Goal: Transaction & Acquisition: Book appointment/travel/reservation

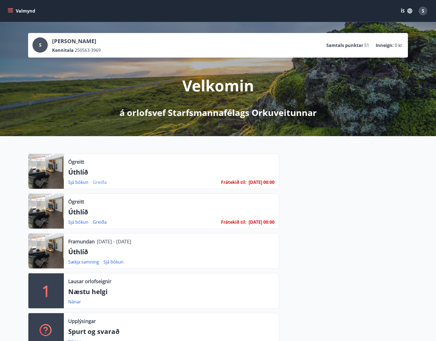
click at [97, 182] on link "Greiða" at bounding box center [100, 182] width 14 height 6
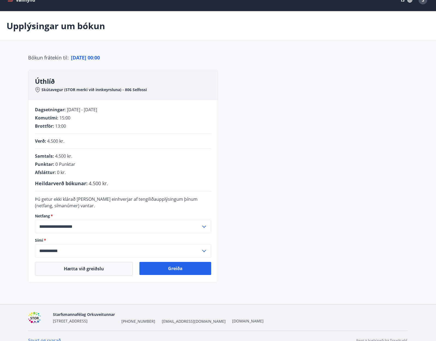
scroll to position [20, 0]
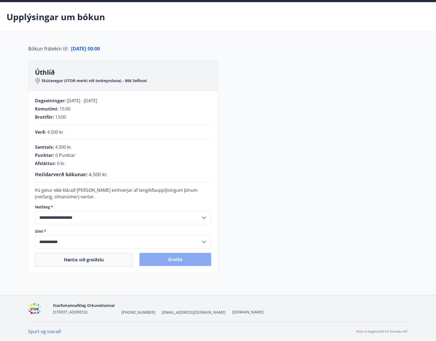
click at [175, 262] on button "Greiða" at bounding box center [175, 259] width 72 height 13
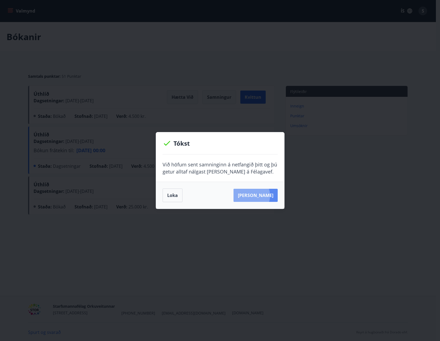
click at [259, 196] on button "[PERSON_NAME]" at bounding box center [255, 195] width 44 height 13
click at [169, 198] on button "Loka" at bounding box center [173, 195] width 20 height 14
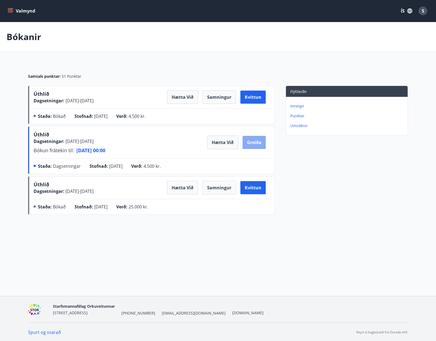
click at [256, 141] on button "Greiða" at bounding box center [253, 142] width 23 height 13
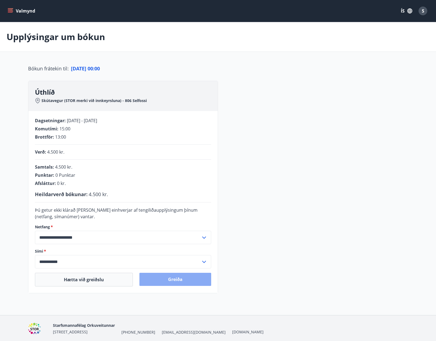
click at [179, 280] on button "Greiða" at bounding box center [175, 279] width 72 height 13
